Goal: Task Accomplishment & Management: Manage account settings

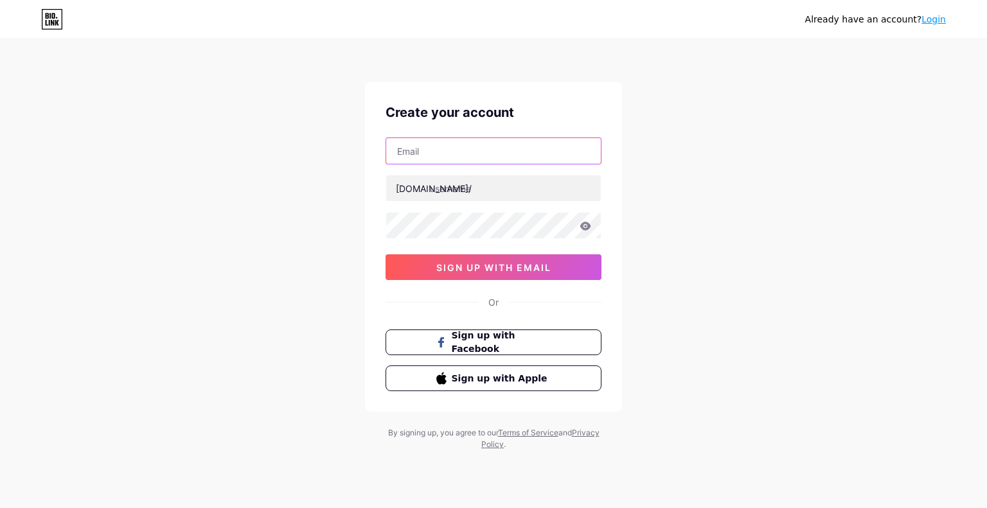
click at [461, 156] on input "text" at bounding box center [493, 151] width 215 height 26
click at [312, 198] on div "Already have an account? Login Create your account [DOMAIN_NAME]/ 0cAFcWeA7meTb…" at bounding box center [493, 246] width 987 height 492
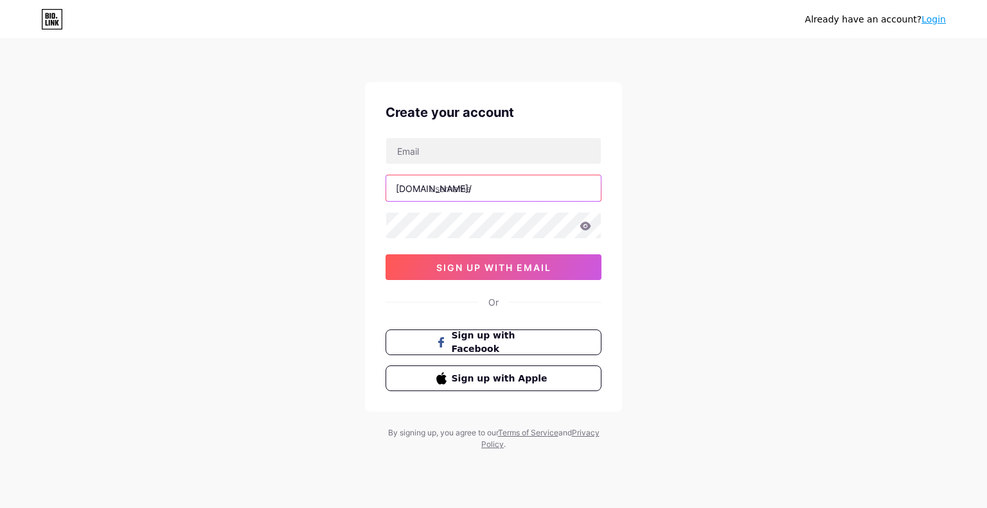
click at [449, 199] on input "text" at bounding box center [493, 188] width 215 height 26
click at [470, 194] on input "text" at bounding box center [493, 188] width 215 height 26
click at [474, 186] on input "text" at bounding box center [493, 188] width 215 height 26
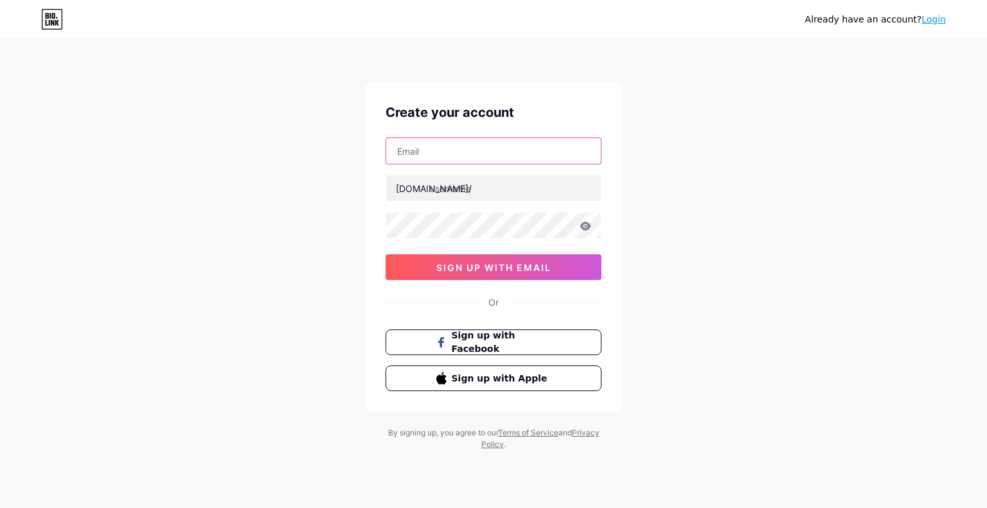
click at [468, 157] on input "text" at bounding box center [493, 151] width 215 height 26
type input "[EMAIL_ADDRESS][DOMAIN_NAME]"
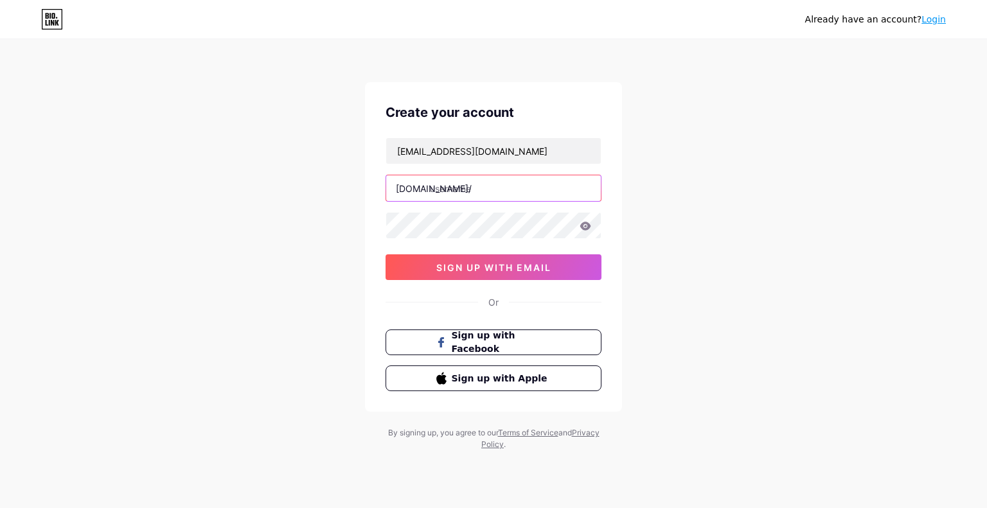
click at [463, 200] on input "text" at bounding box center [493, 188] width 215 height 26
type input "rostermate"
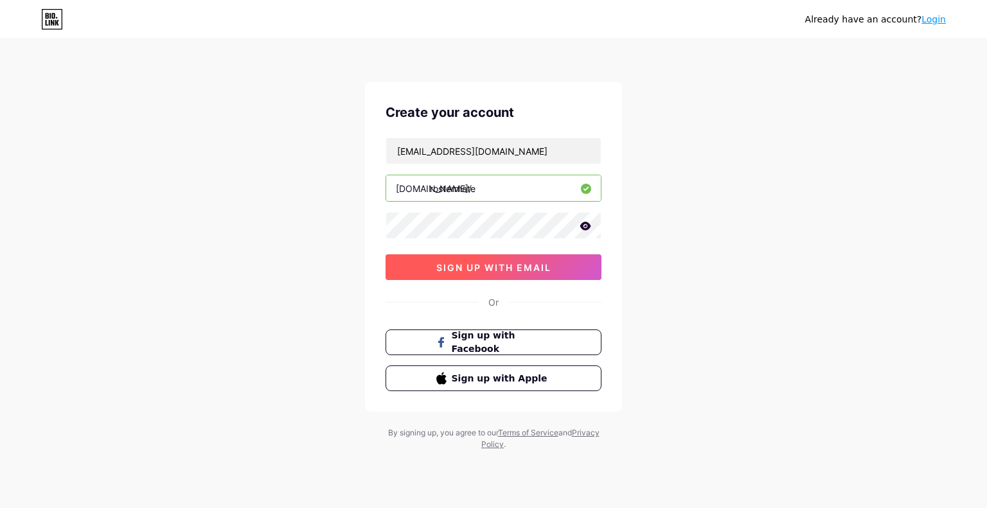
click at [483, 262] on span "sign up with email" at bounding box center [493, 267] width 115 height 11
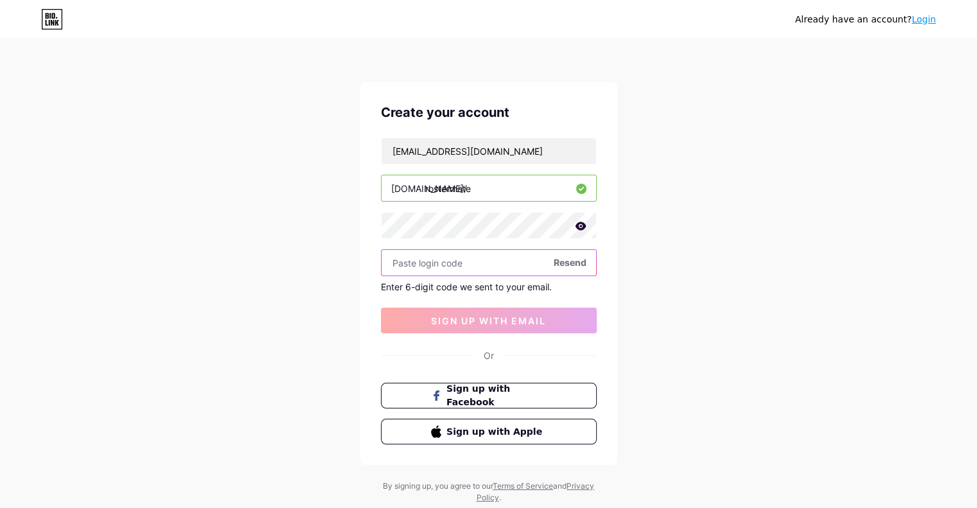
paste input "410030"
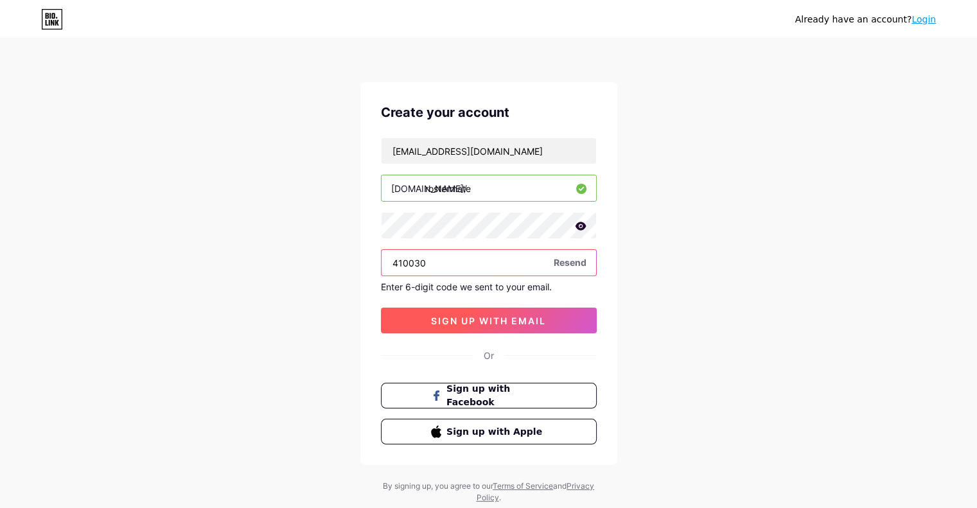
type input "410030"
click at [470, 321] on span "sign up with email" at bounding box center [488, 321] width 115 height 11
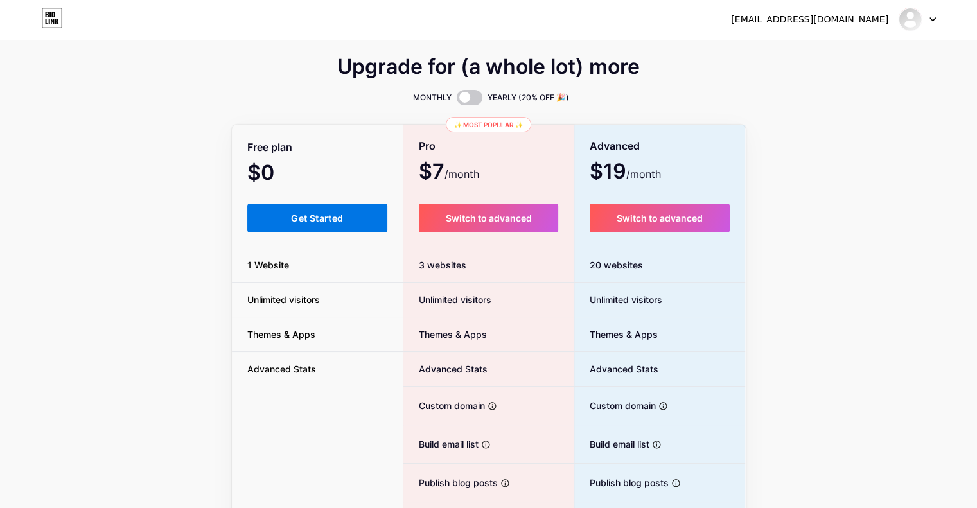
click at [301, 220] on span "Get Started" at bounding box center [317, 218] width 52 height 11
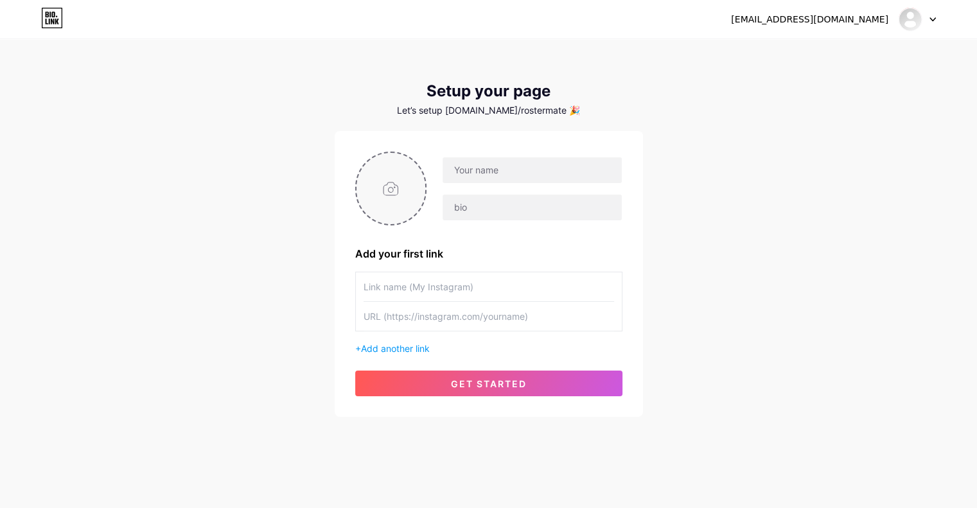
click at [400, 188] on input "file" at bounding box center [391, 188] width 69 height 71
type input "C:\fakepath\Screenshot [DATE] 174707.png"
click at [461, 289] on input "text" at bounding box center [489, 286] width 251 height 29
click at [454, 285] on input "text" at bounding box center [489, 286] width 251 height 29
click at [438, 319] on input "text" at bounding box center [489, 316] width 251 height 29
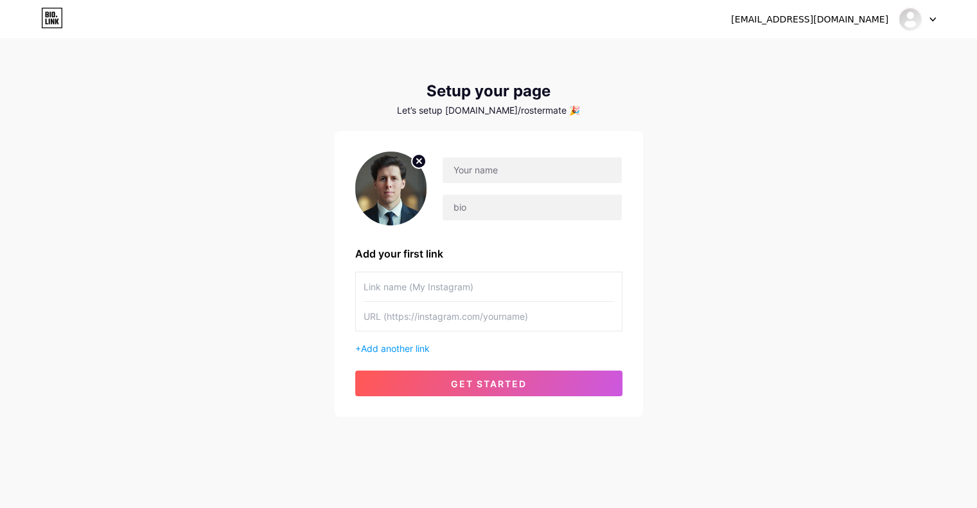
click at [440, 293] on input "text" at bounding box center [489, 286] width 251 height 29
click at [396, 348] on span "Add another link" at bounding box center [395, 348] width 69 height 11
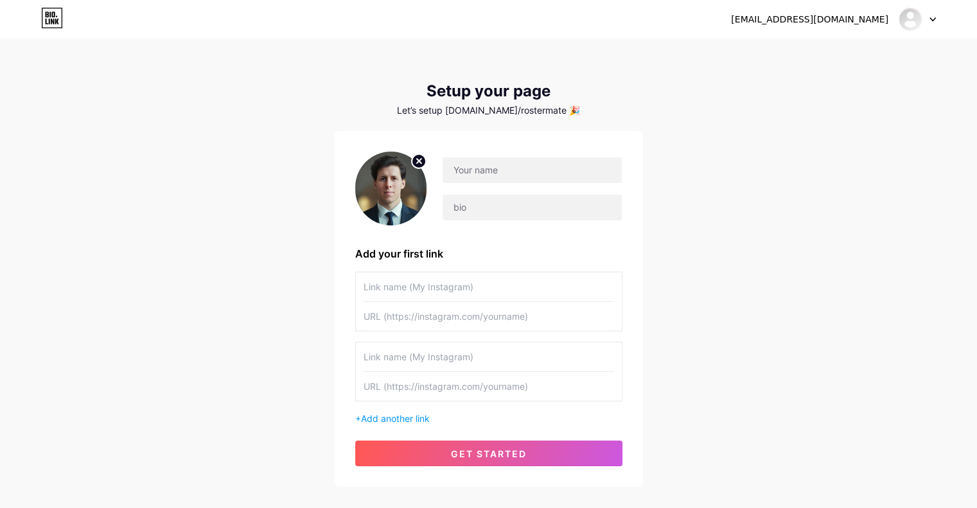
click at [416, 363] on input "text" at bounding box center [489, 356] width 251 height 29
click at [494, 172] on input "text" at bounding box center [532, 170] width 179 height 26
click at [466, 205] on input "text" at bounding box center [532, 208] width 179 height 26
click at [488, 185] on div "Guy" at bounding box center [524, 189] width 195 height 64
click at [488, 182] on input "Guy" at bounding box center [532, 170] width 179 height 26
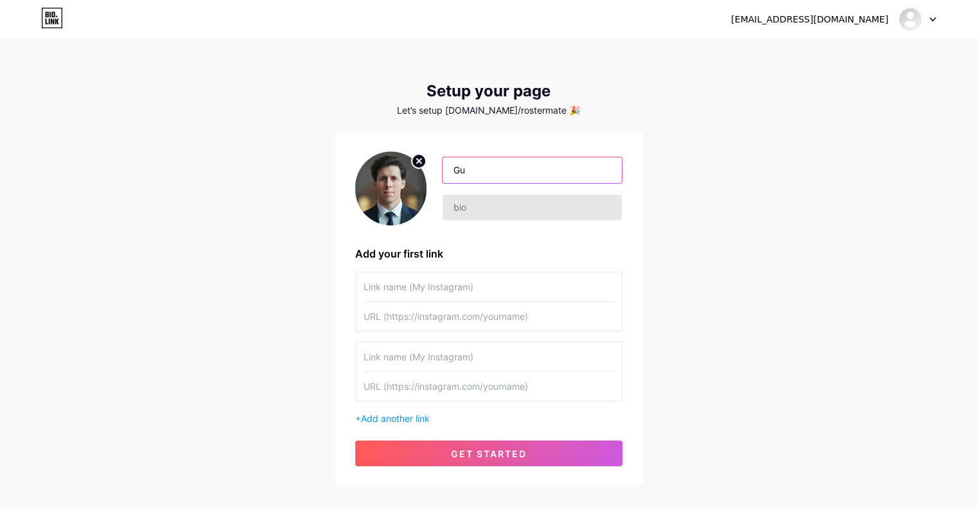
type input "G"
type input "Guy"
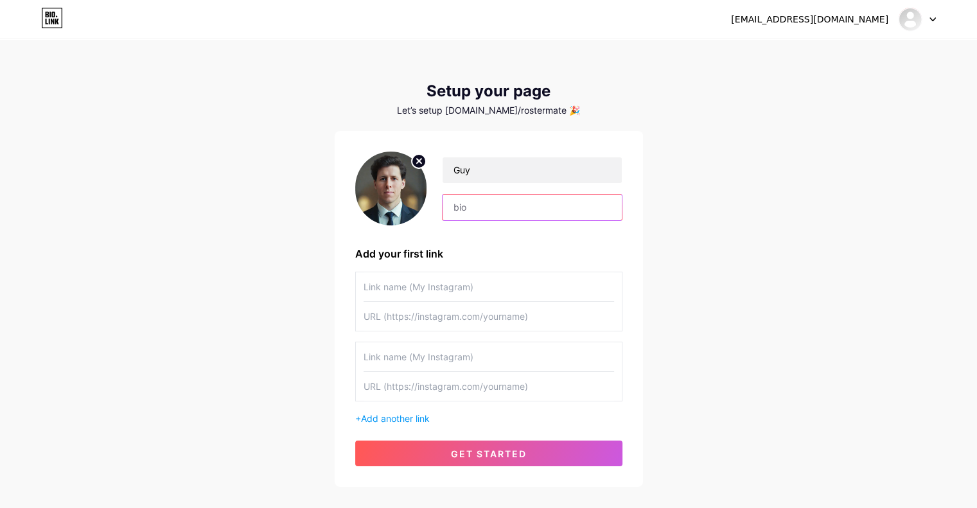
click at [480, 204] on input "text" at bounding box center [532, 208] width 179 height 26
click at [393, 282] on input "text" at bounding box center [489, 286] width 251 height 29
type input "RosterMate"
click at [496, 311] on input "text" at bounding box center [489, 316] width 251 height 29
click at [472, 312] on input "text" at bounding box center [489, 316] width 251 height 29
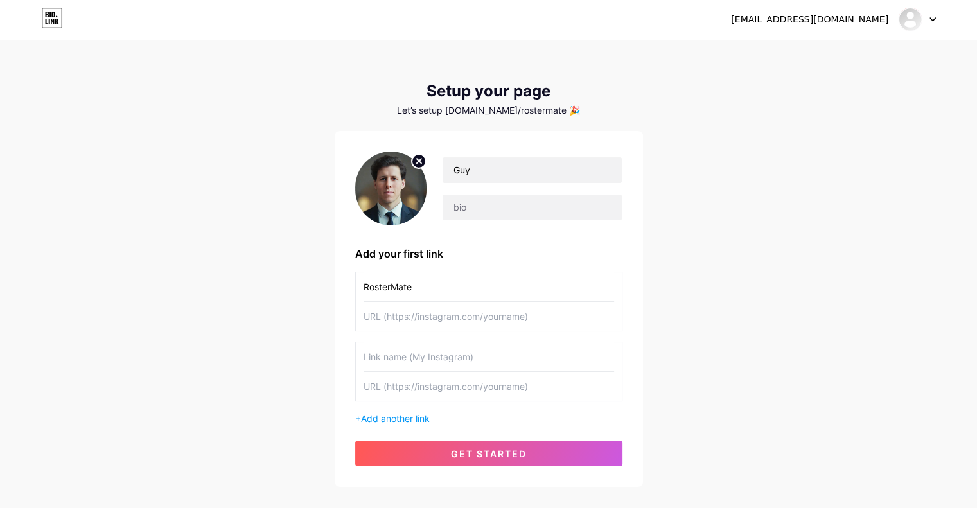
paste input "[URL][DOMAIN_NAME]"
click at [396, 318] on input "[URL][DOMAIN_NAME]" at bounding box center [489, 316] width 251 height 29
type input "[URL][DOMAIN_NAME]"
click at [509, 207] on input "text" at bounding box center [532, 208] width 179 height 26
click at [459, 211] on input "text" at bounding box center [532, 208] width 179 height 26
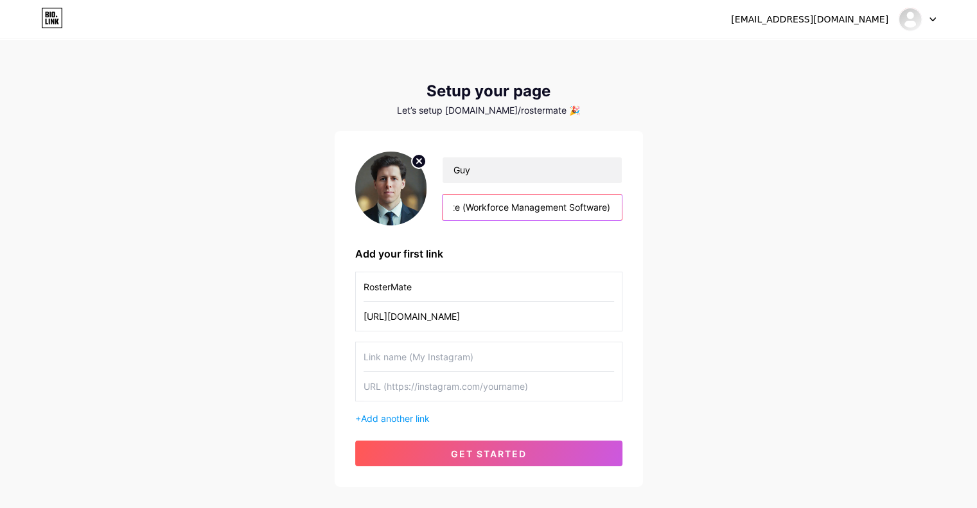
scroll to position [0, 106]
type input "Co-founder of RosterMate (Workforce Management Software)"
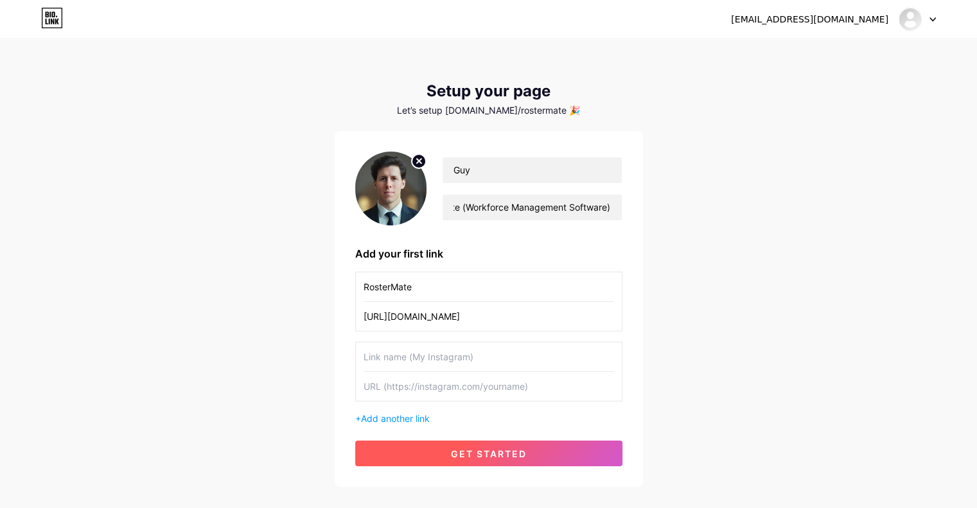
click at [436, 457] on button "get started" at bounding box center [488, 454] width 267 height 26
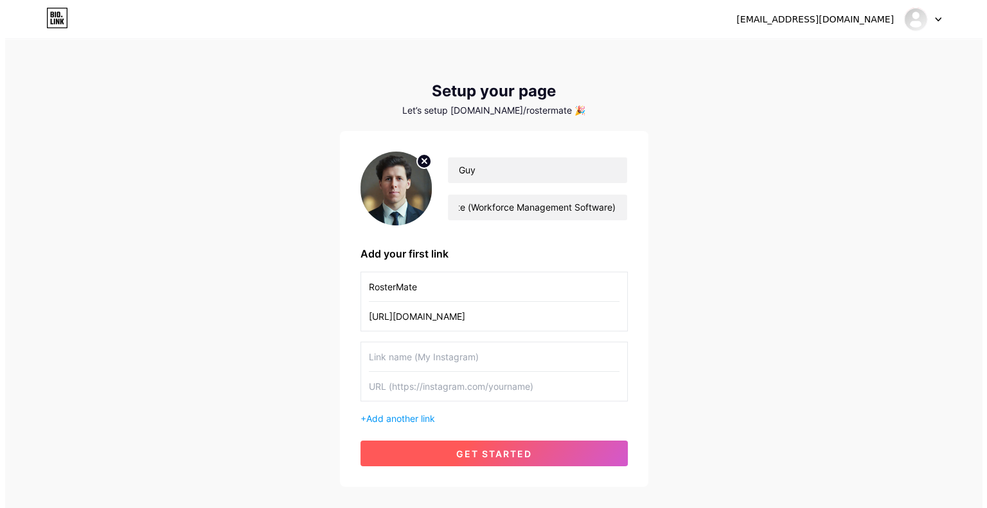
scroll to position [0, 0]
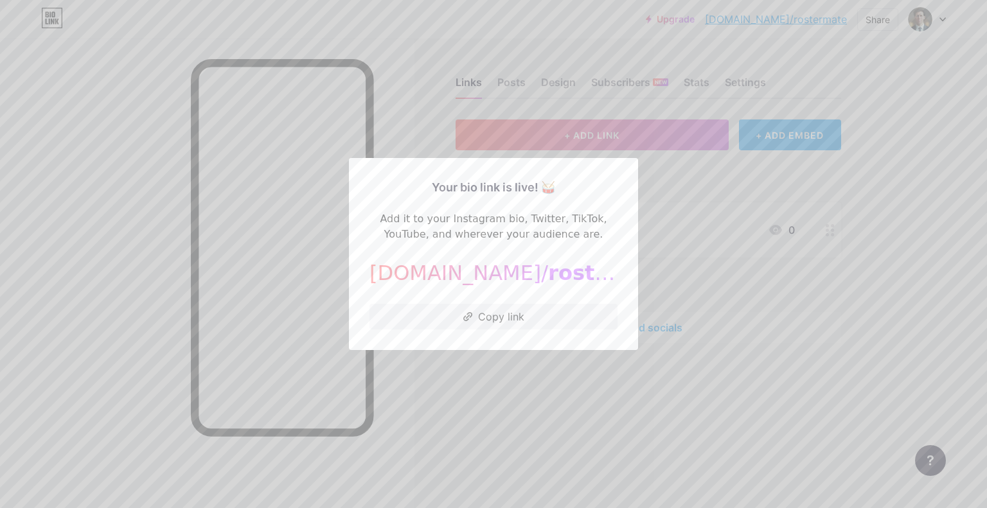
click at [524, 385] on div at bounding box center [493, 254] width 987 height 508
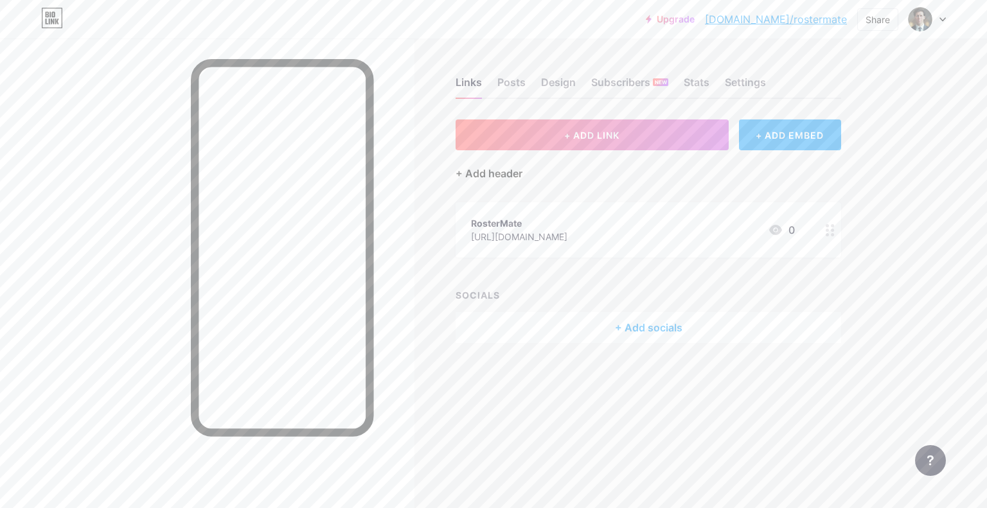
click at [501, 172] on div "+ Add header" at bounding box center [489, 173] width 67 height 15
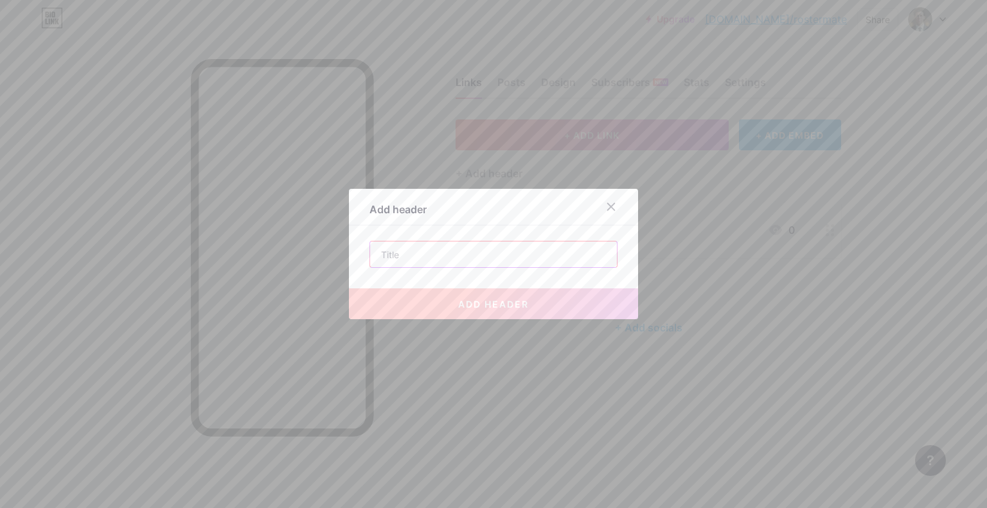
click at [494, 249] on input "text" at bounding box center [493, 255] width 247 height 26
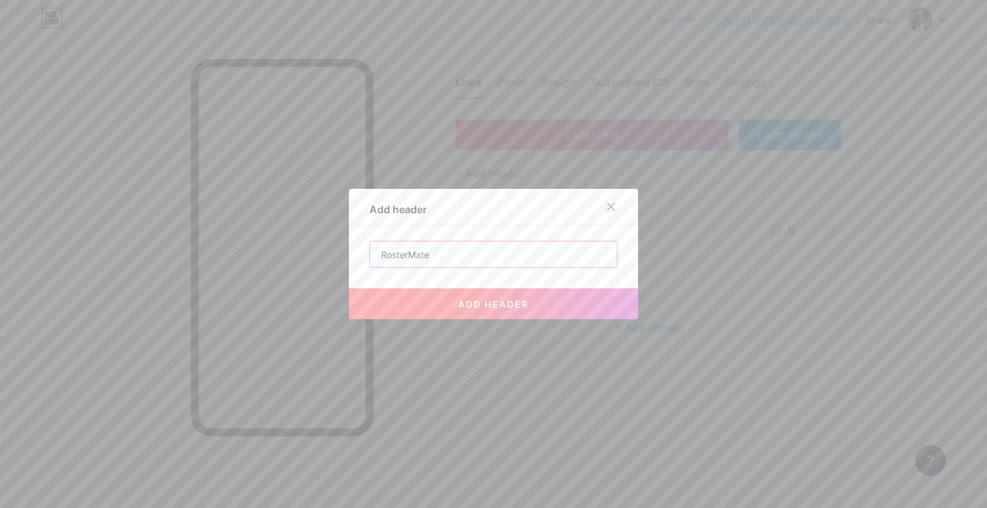
type input "RosterMate"
click at [520, 311] on button "add header" at bounding box center [493, 304] width 289 height 31
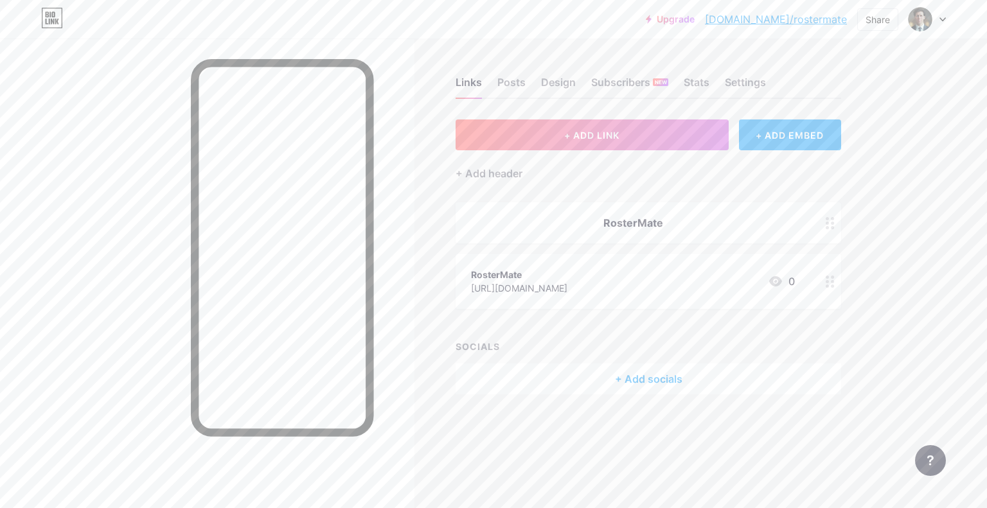
click at [828, 234] on div at bounding box center [830, 222] width 22 height 41
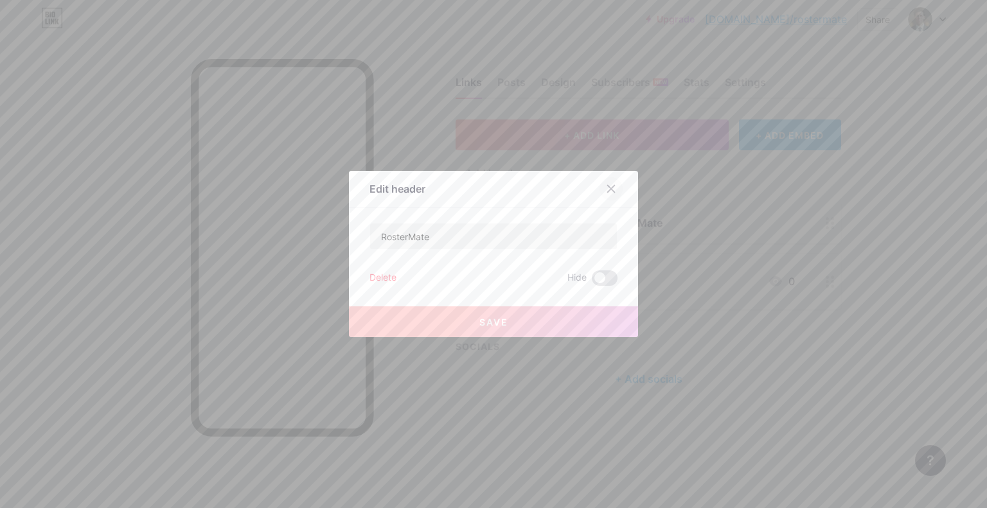
click at [607, 193] on icon at bounding box center [611, 189] width 10 height 10
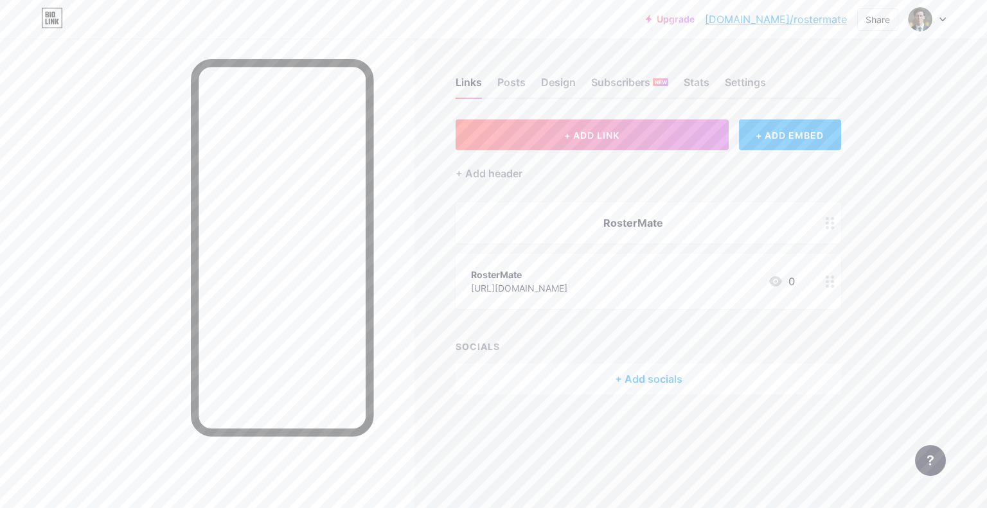
click at [826, 224] on icon at bounding box center [830, 223] width 9 height 12
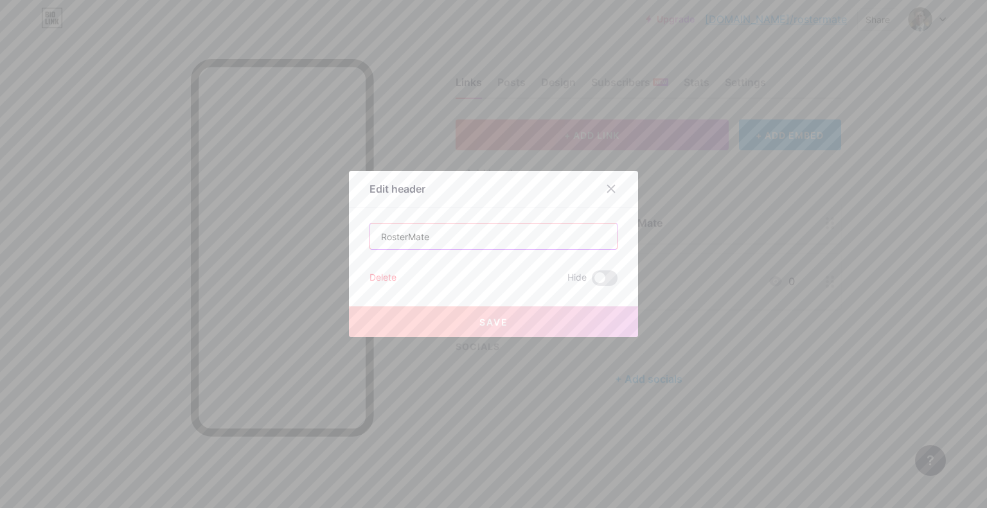
click at [527, 237] on input "RosterMate" at bounding box center [493, 237] width 247 height 26
drag, startPoint x: 488, startPoint y: 241, endPoint x: 317, endPoint y: 229, distance: 171.3
click at [317, 229] on div "Edit header RosterMate Delete Hide Save" at bounding box center [493, 254] width 987 height 508
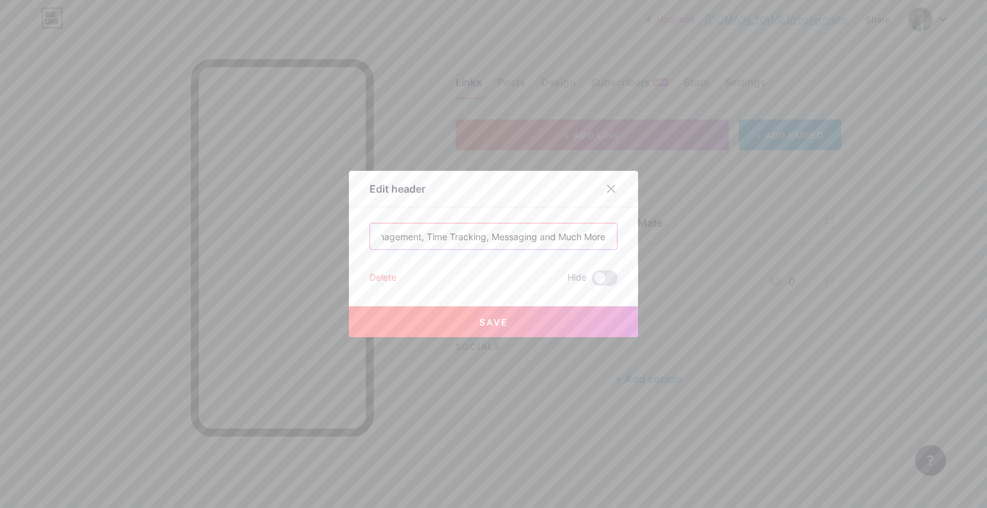
scroll to position [0, 91]
type input "Rostering, Leave Management, Time Tracking, Messaging and Much More!"
click at [486, 316] on button "Save" at bounding box center [493, 322] width 289 height 31
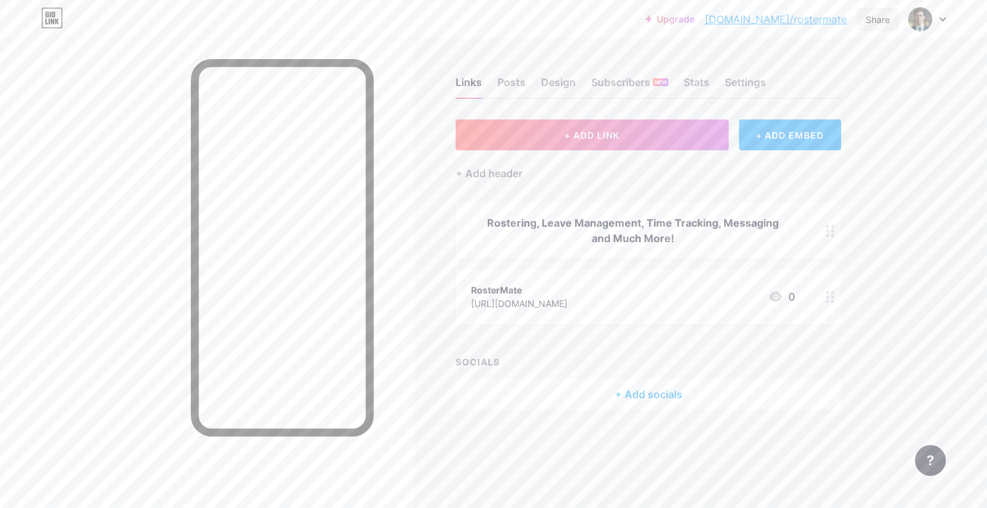
click at [862, 22] on div "Share" at bounding box center [877, 19] width 41 height 22
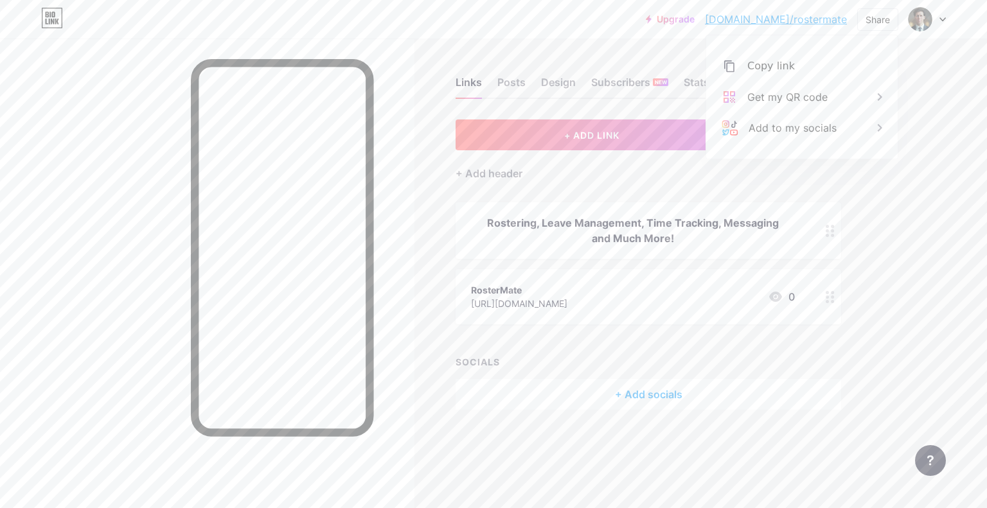
click at [943, 15] on div at bounding box center [927, 19] width 37 height 23
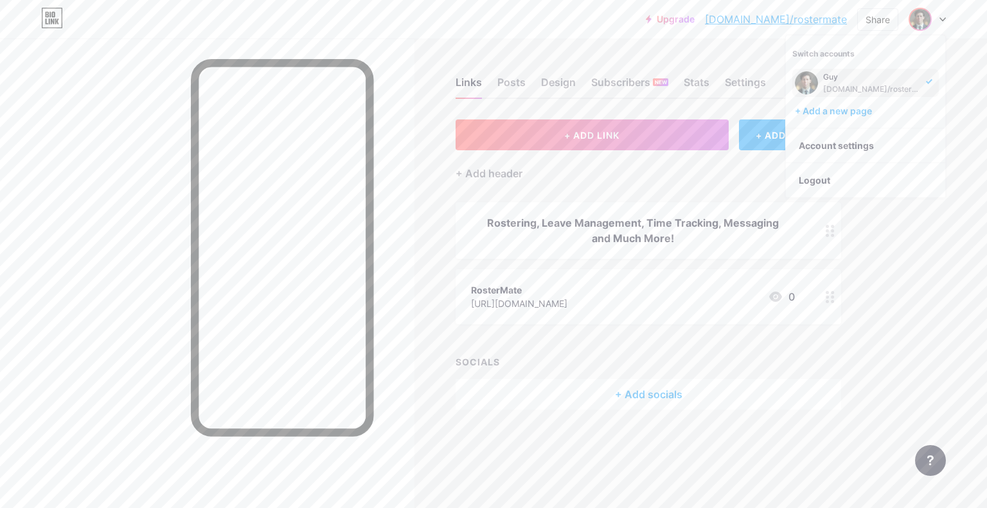
click at [57, 73] on div at bounding box center [207, 293] width 414 height 508
